Goal: Navigation & Orientation: Find specific page/section

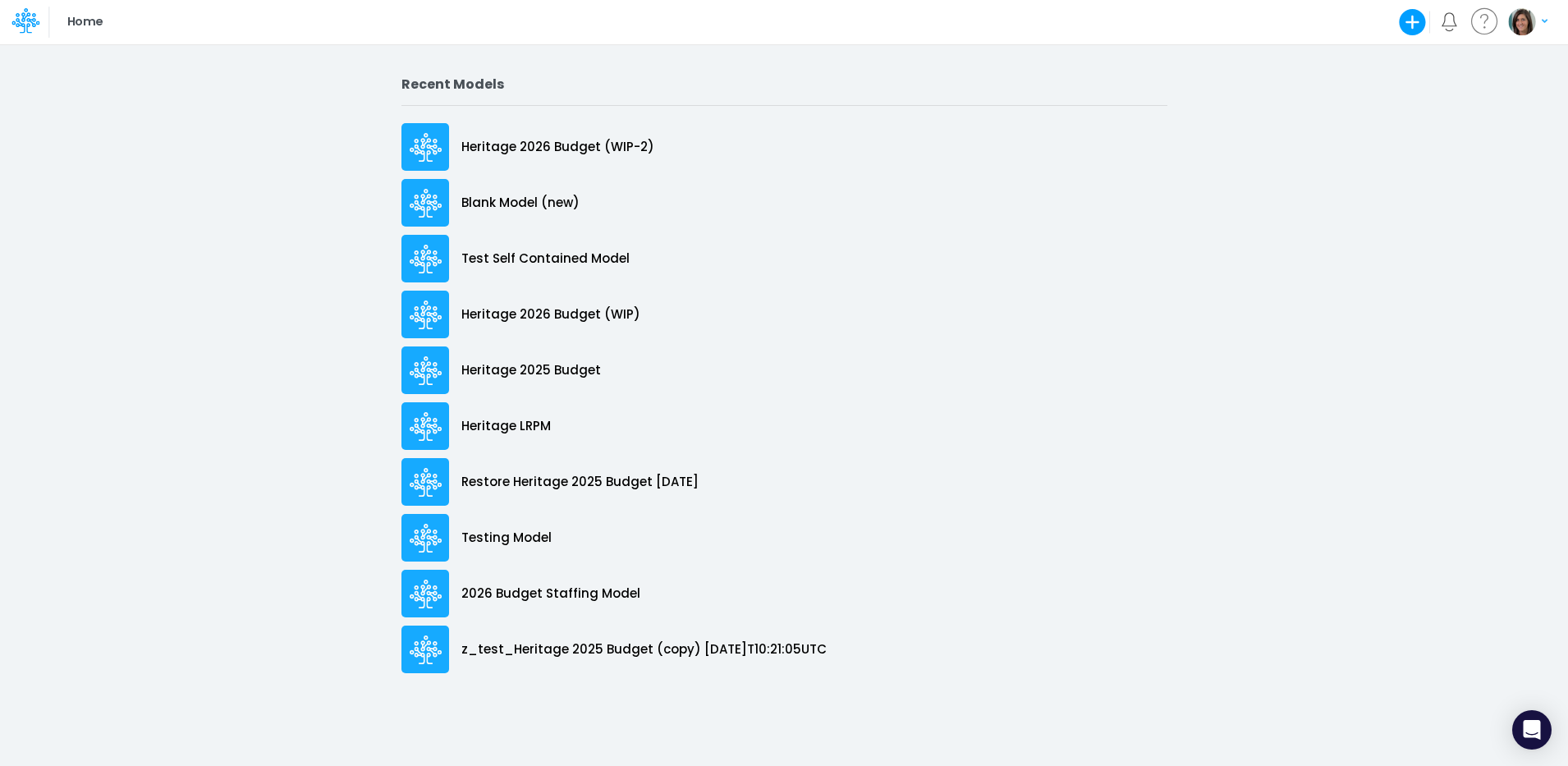
click at [1206, 31] on div "Home Create new model Blank Model Use a template My profile settings My billing…" at bounding box center [784, 22] width 1412 height 44
